Goal: Information Seeking & Learning: Learn about a topic

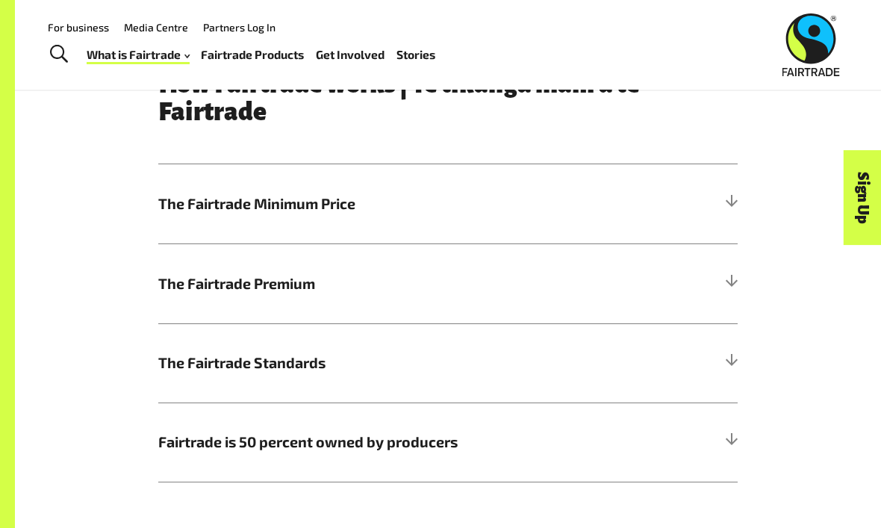
scroll to position [653, 0]
click at [570, 363] on span "The Fairtrade Standards" at bounding box center [375, 363] width 435 height 22
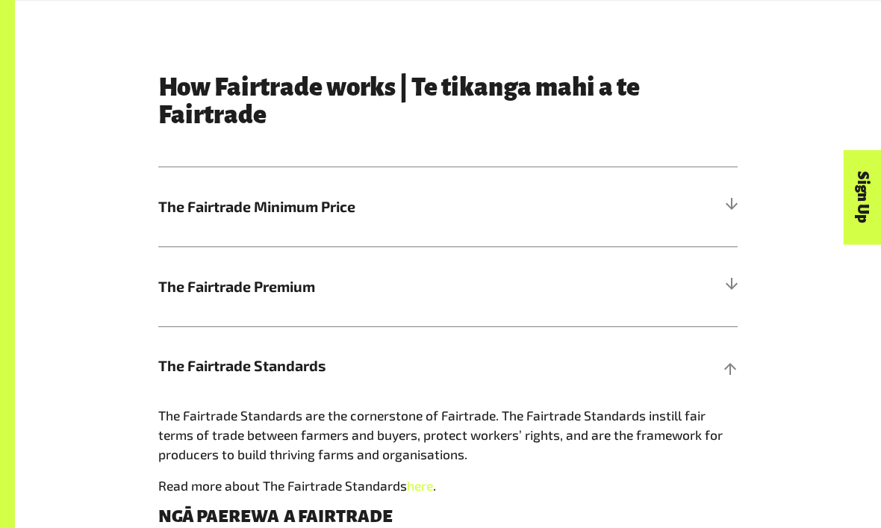
scroll to position [650, 0]
click at [694, 231] on h5 "The Fairtrade Minimum Price" at bounding box center [447, 206] width 579 height 79
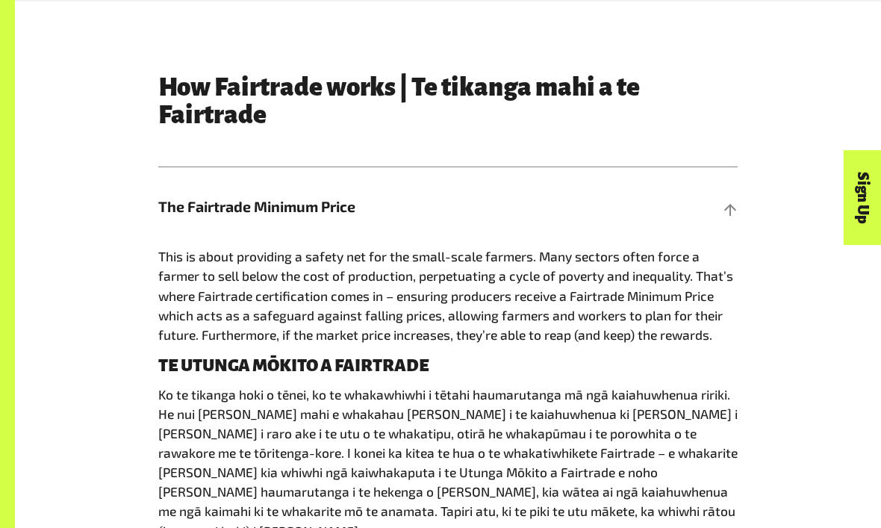
click at [714, 190] on h5 "The Fairtrade Minimum Price" at bounding box center [447, 206] width 579 height 79
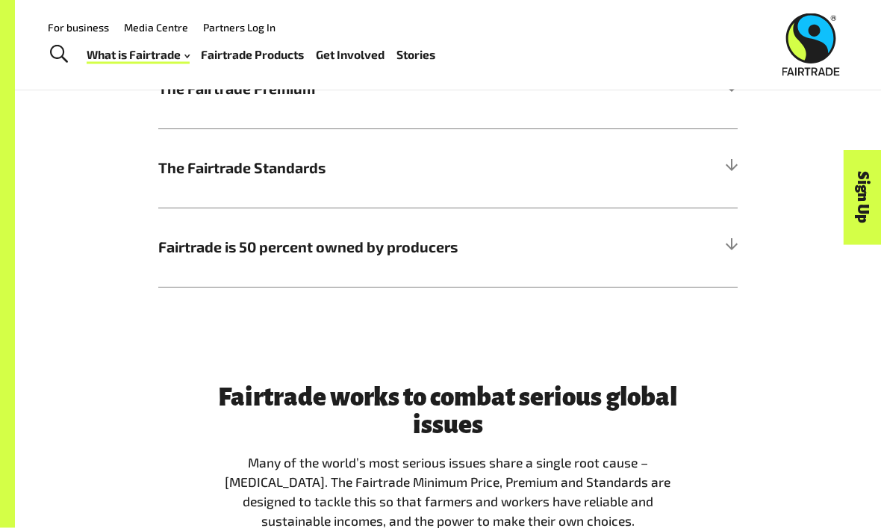
scroll to position [826, 0]
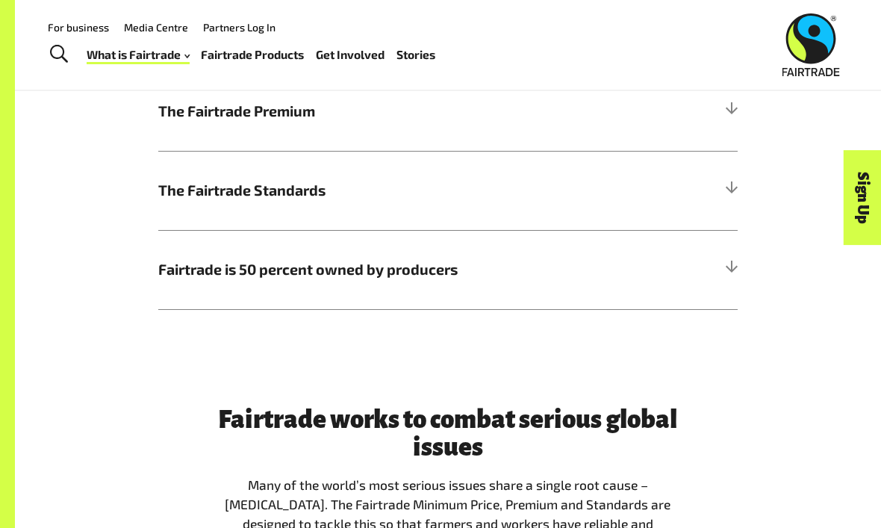
click at [736, 94] on h5 "The Fairtrade Premium" at bounding box center [447, 110] width 579 height 79
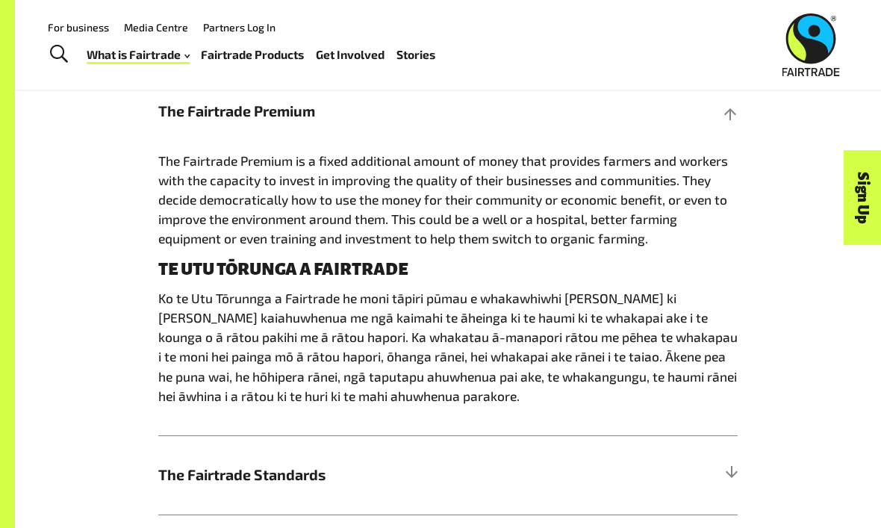
click at [217, 119] on span "The Fairtrade Premium" at bounding box center [375, 111] width 435 height 22
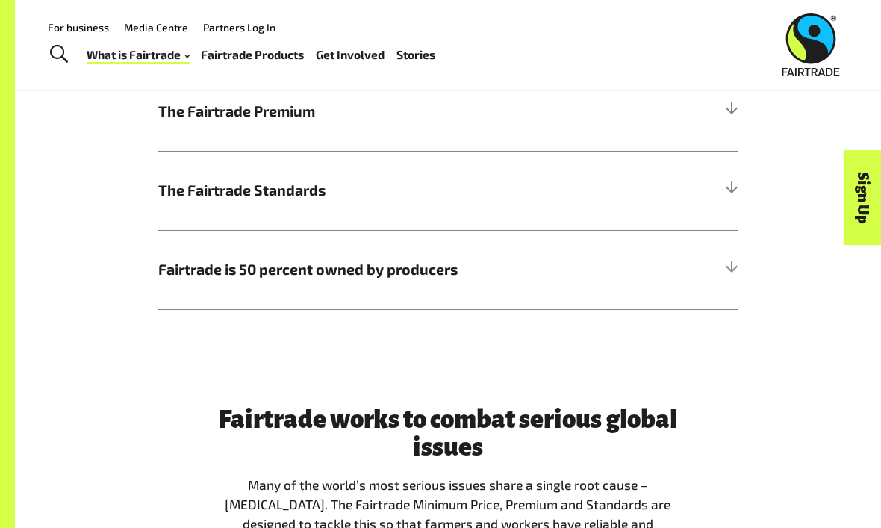
click at [160, 196] on span "The Fairtrade Standards" at bounding box center [375, 190] width 435 height 22
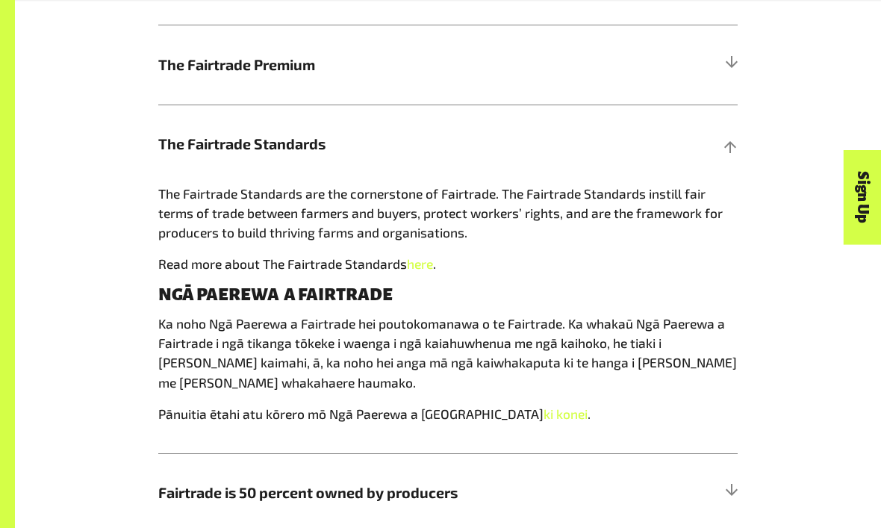
scroll to position [873, 0]
click at [727, 142] on div at bounding box center [730, 143] width 13 height 13
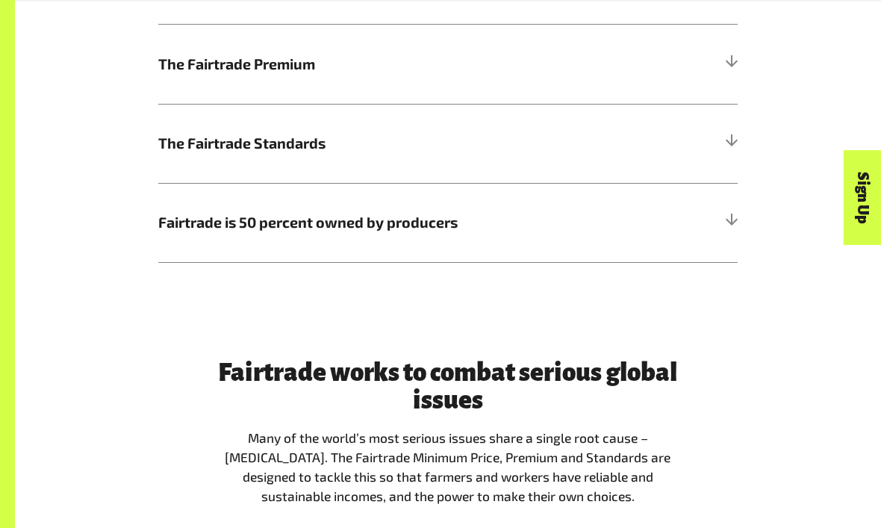
click at [731, 248] on h5 "Fairtrade is 50 percent owned by producers" at bounding box center [447, 222] width 579 height 79
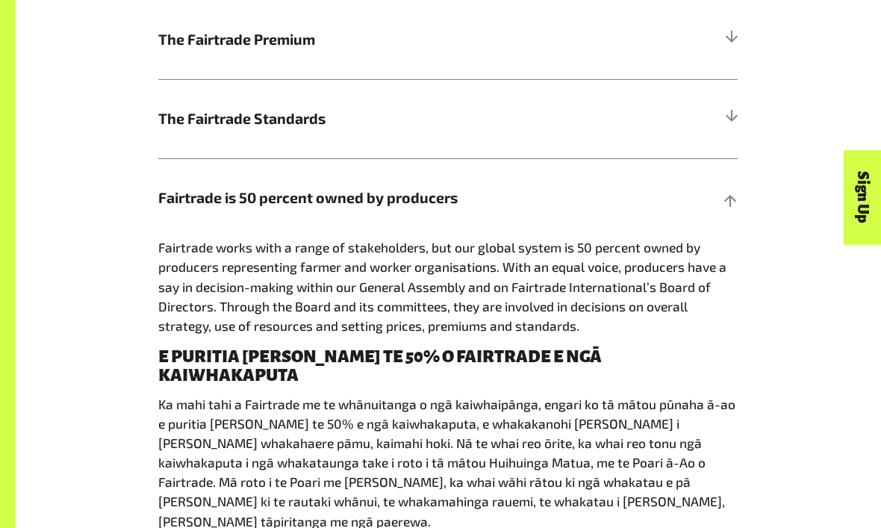
scroll to position [871, 0]
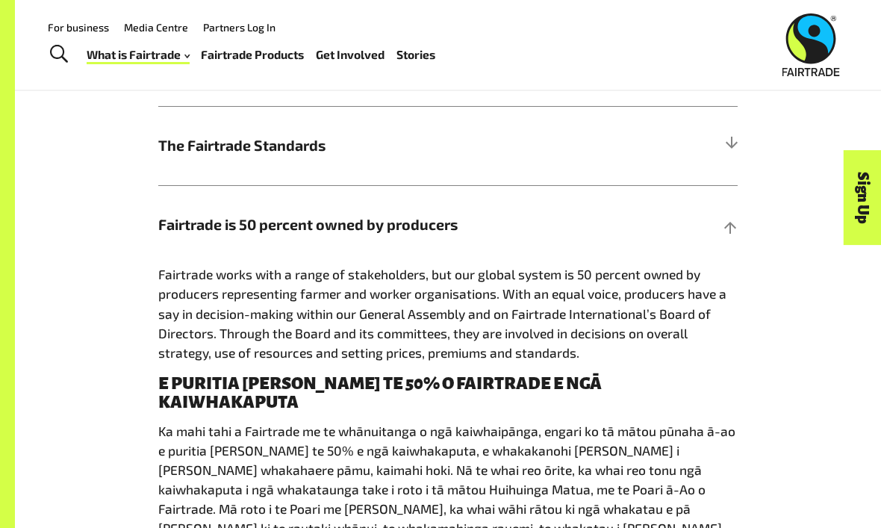
click at [730, 214] on h5 "Fairtrade is 50 percent owned by producers" at bounding box center [447, 224] width 579 height 79
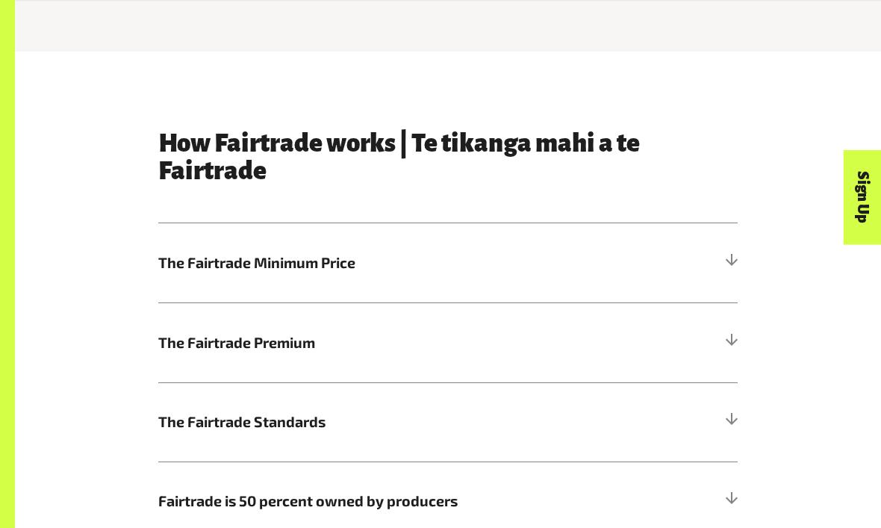
scroll to position [619, 0]
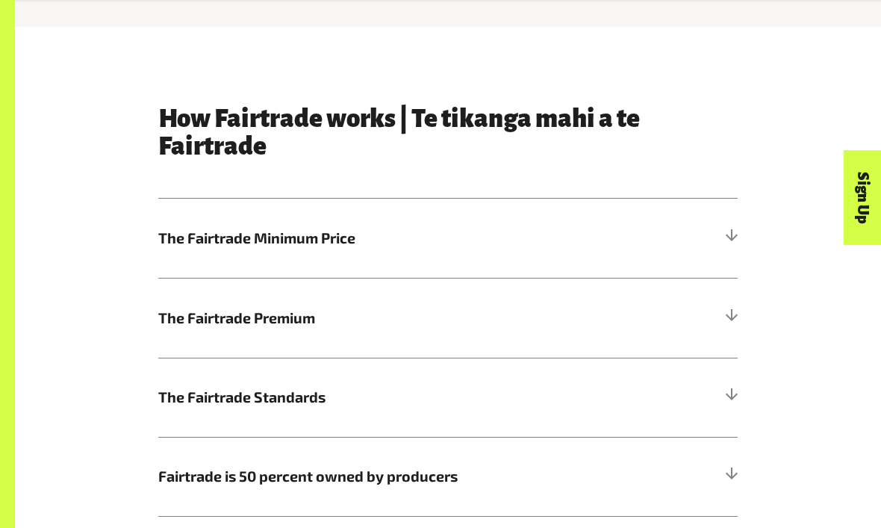
click at [709, 250] on h5 "The Fairtrade Minimum Price" at bounding box center [447, 238] width 579 height 79
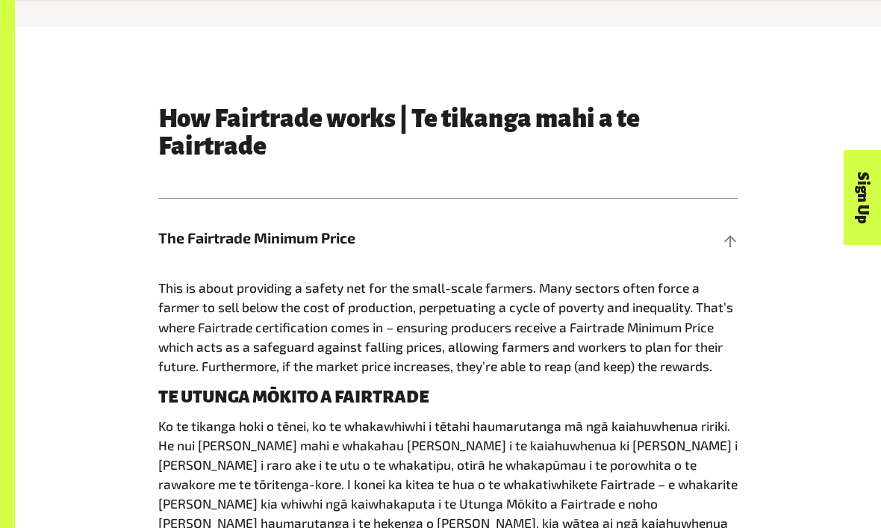
click at [724, 257] on h5 "The Fairtrade Minimum Price" at bounding box center [447, 238] width 579 height 79
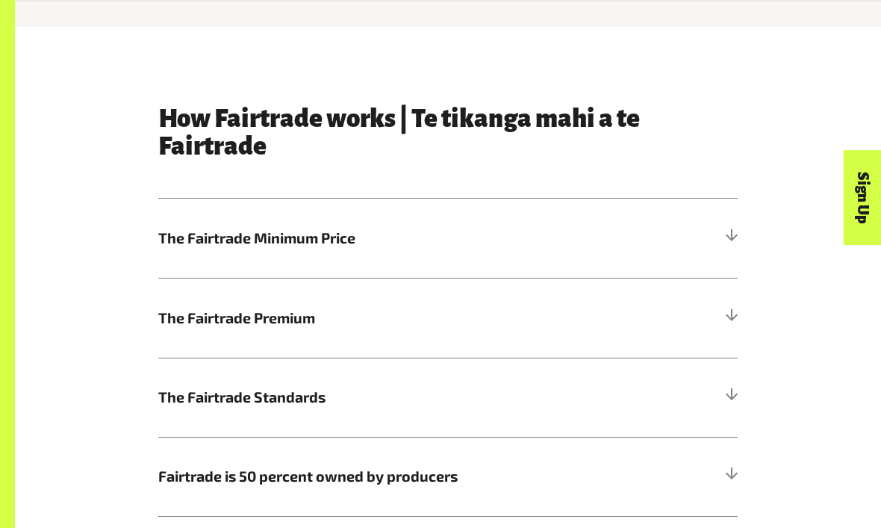
click at [736, 237] on div at bounding box center [730, 237] width 13 height 13
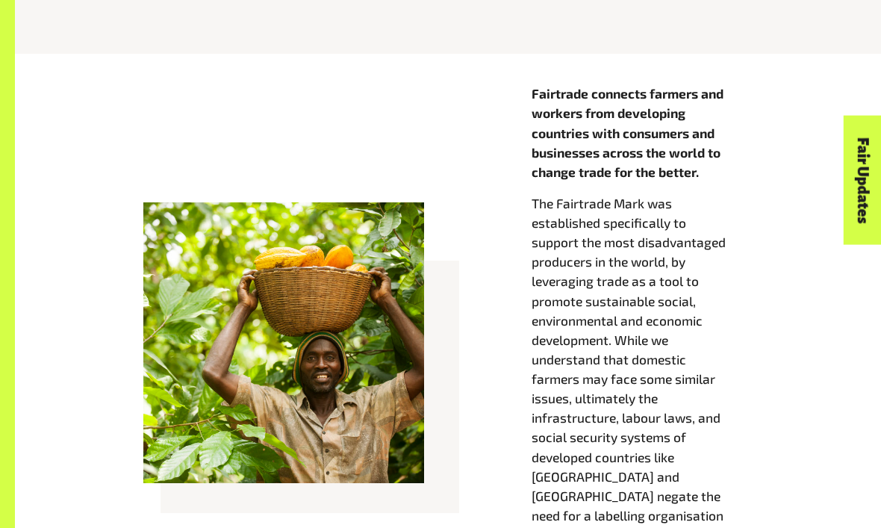
scroll to position [554, 0]
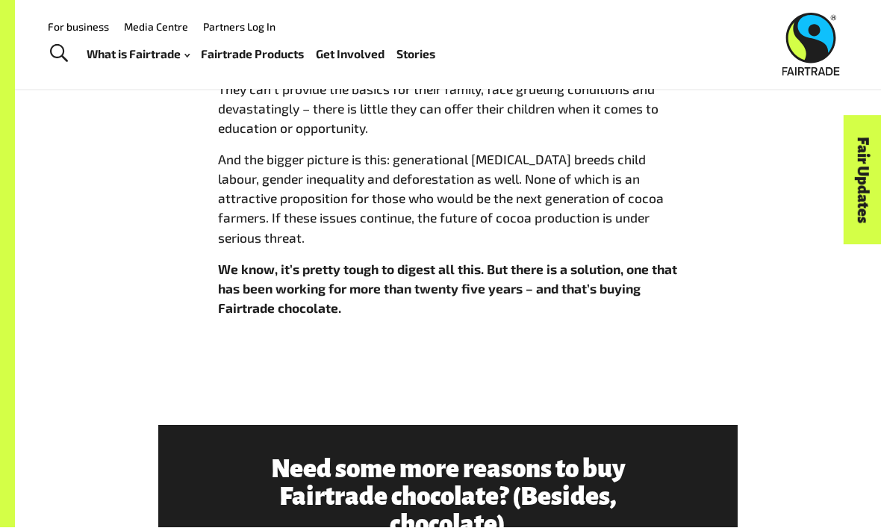
scroll to position [1217, 0]
